Goal: Information Seeking & Learning: Learn about a topic

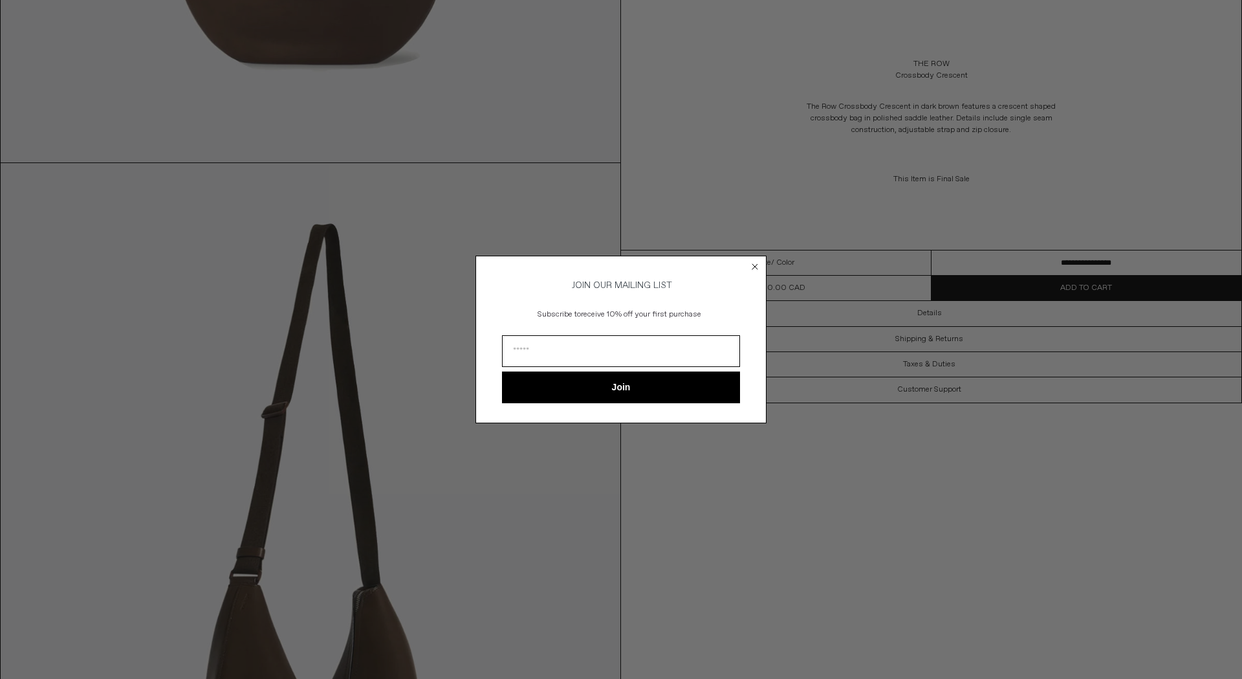
click at [750, 261] on circle "Close dialog" at bounding box center [755, 267] width 12 height 12
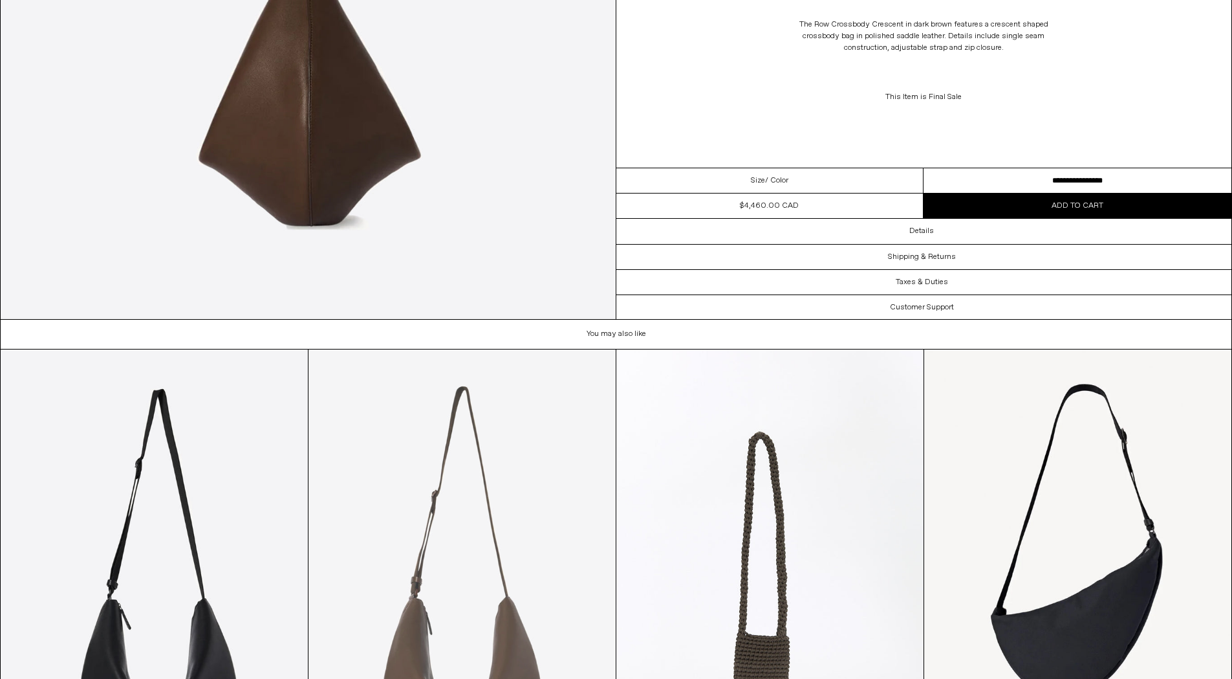
scroll to position [2315, 0]
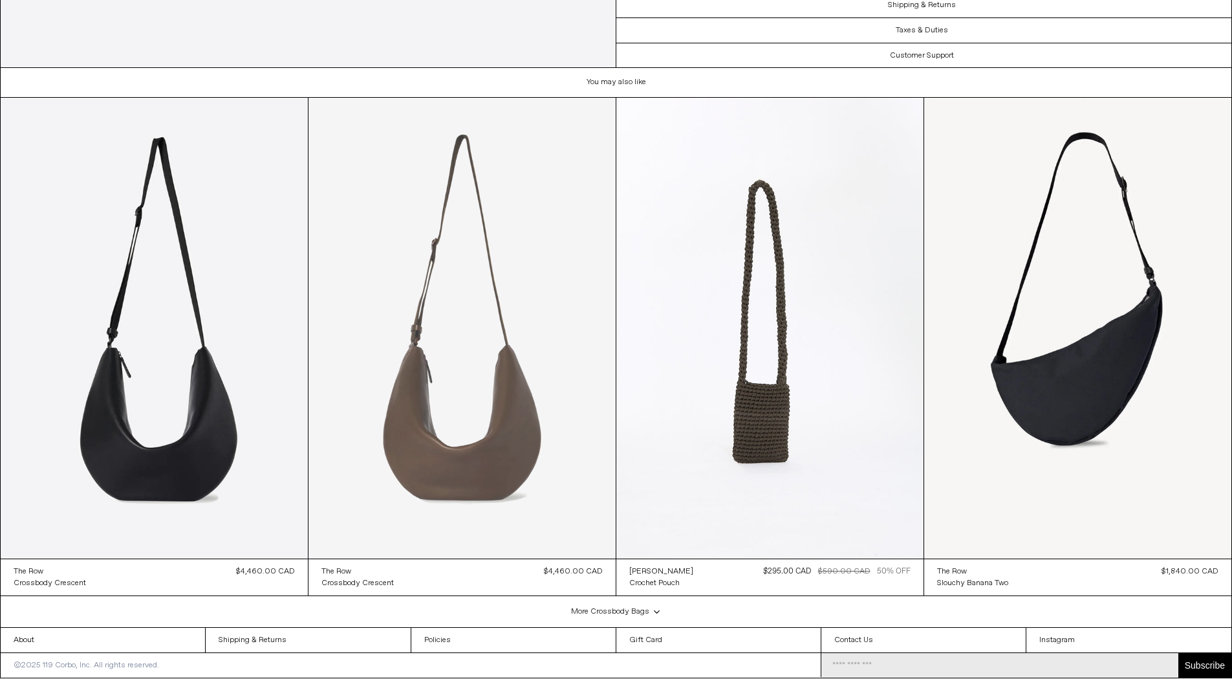
click at [468, 347] on at bounding box center [462, 328] width 307 height 461
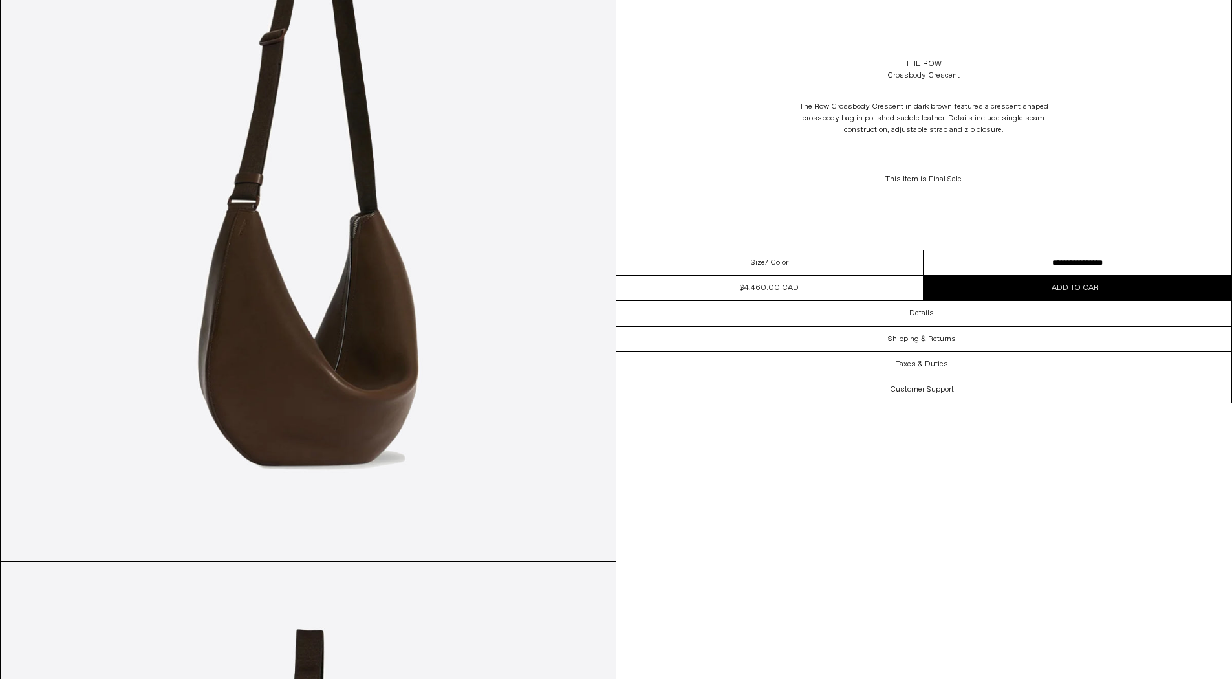
scroll to position [1117, 0]
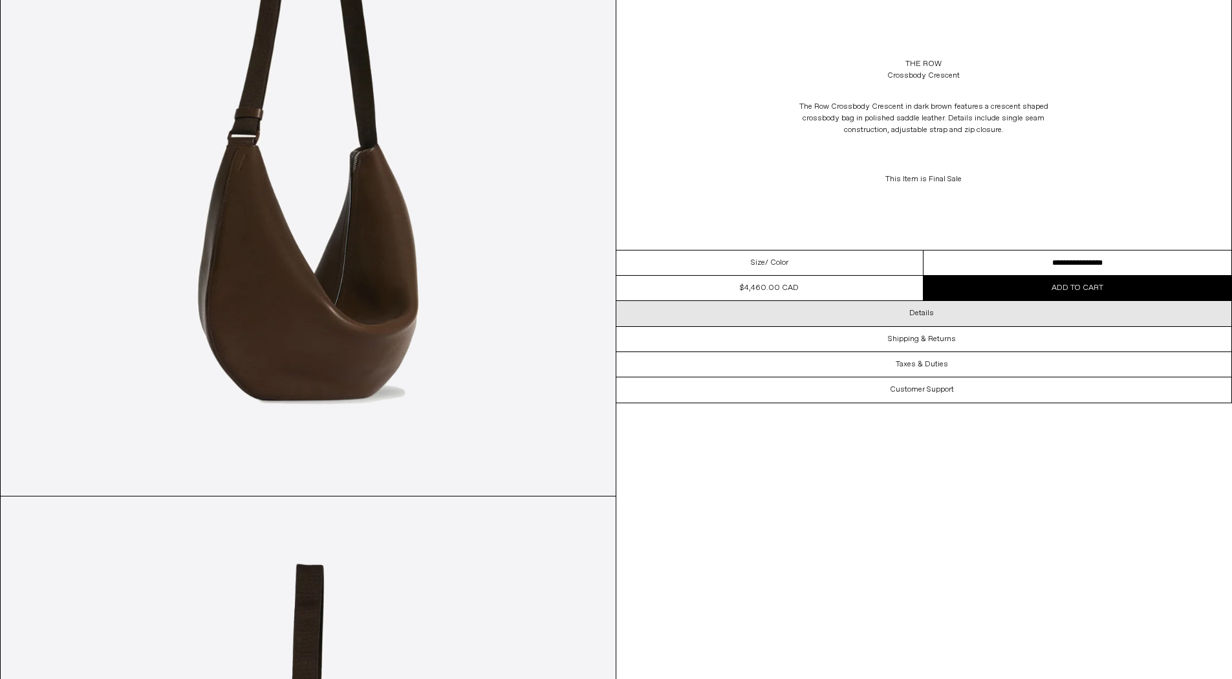
click at [908, 319] on div "Details" at bounding box center [924, 313] width 616 height 25
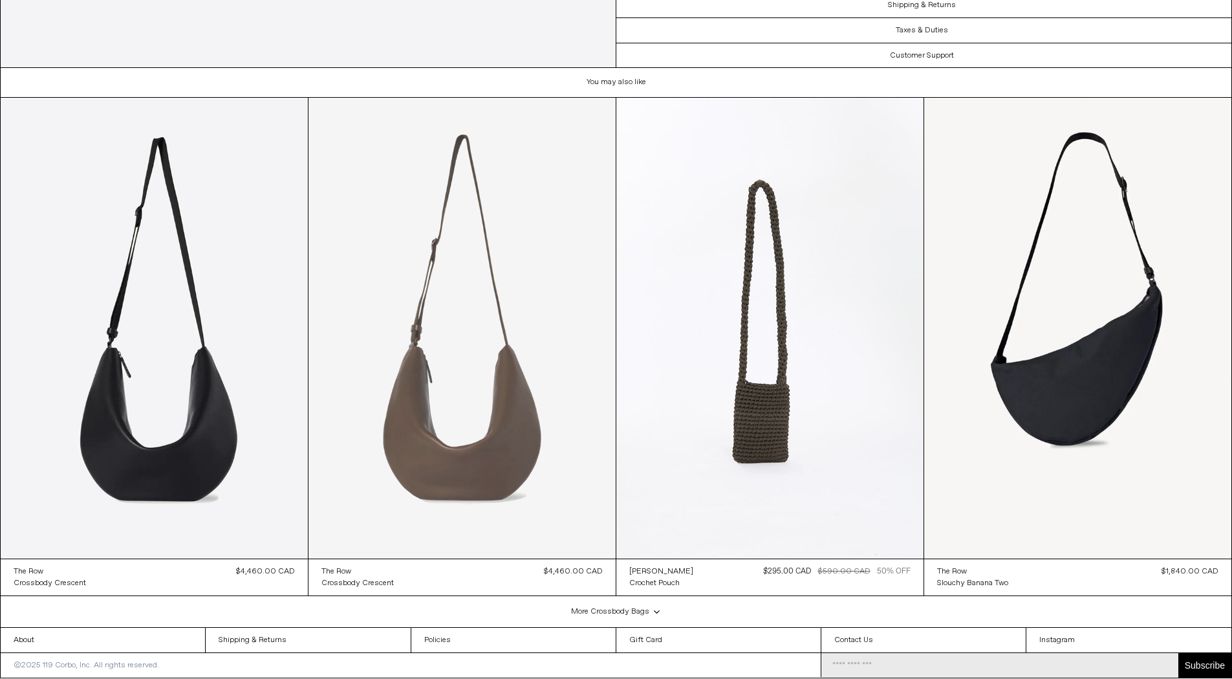
scroll to position [1466, 0]
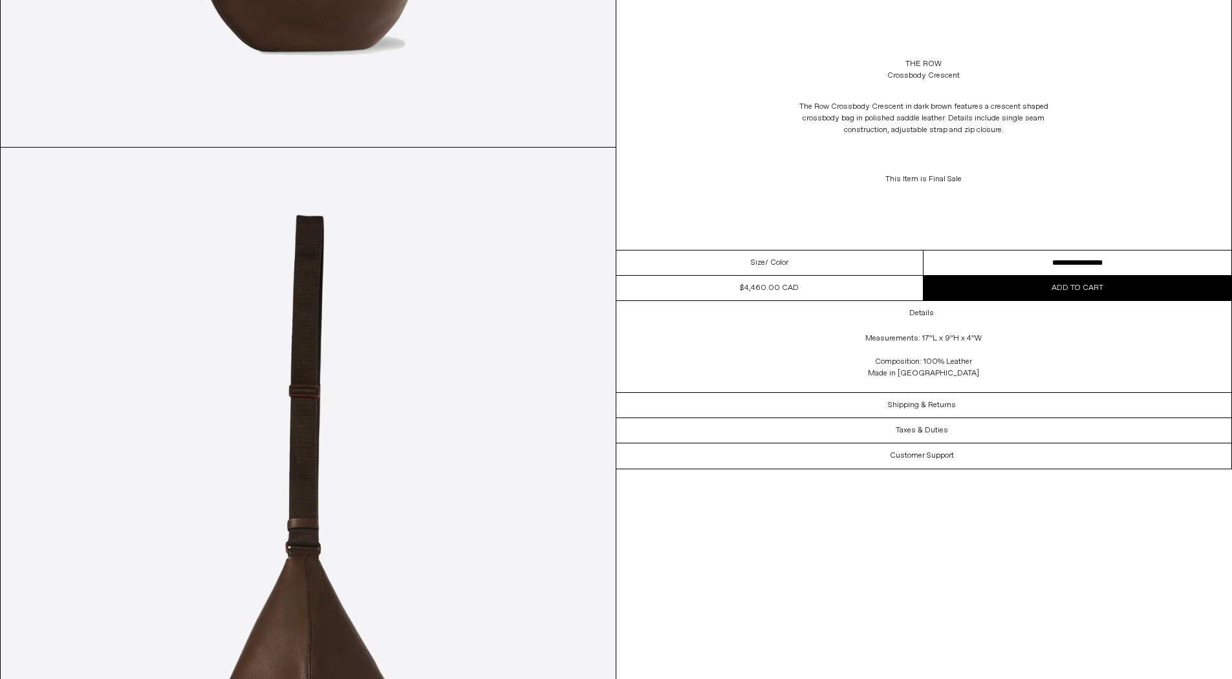
drag, startPoint x: 921, startPoint y: 337, endPoint x: 984, endPoint y: 337, distance: 62.7
click at [984, 337] on div "Measurements: 17”L x 9”H x 4”W Composition: 100% Leather Made in [GEOGRAPHIC_DA…" at bounding box center [923, 359] width 259 height 66
copy div "17”L x 9”H x 4”W"
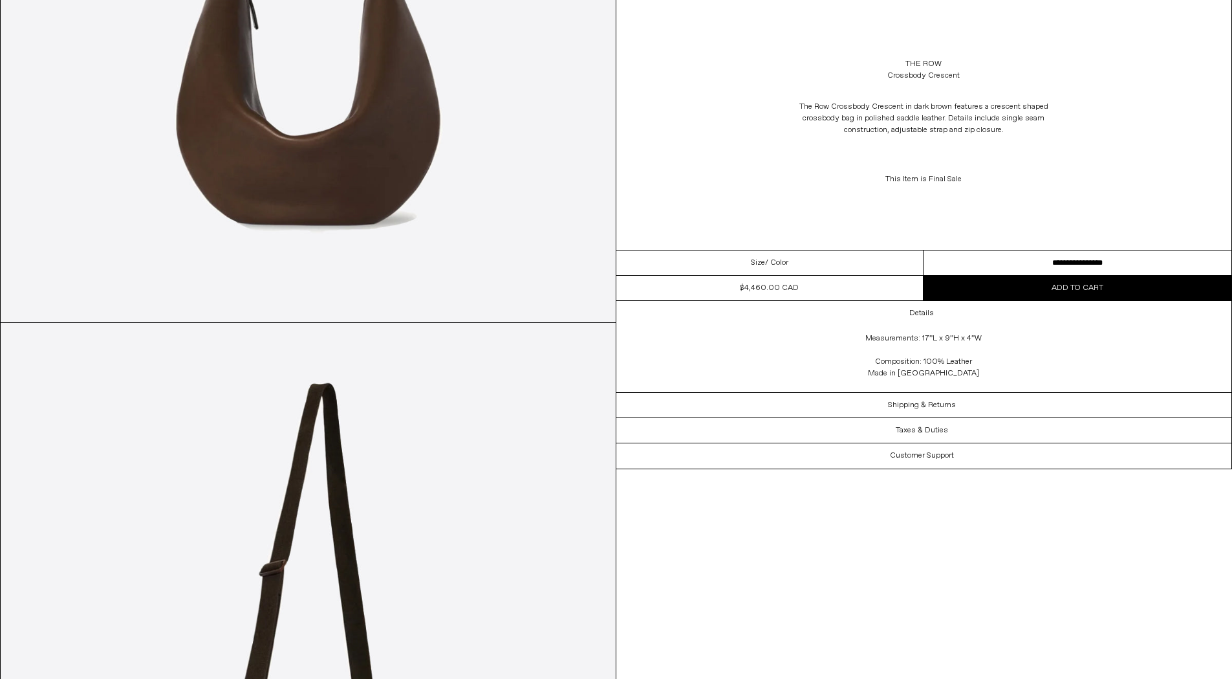
scroll to position [268, 0]
